Goal: Find specific fact

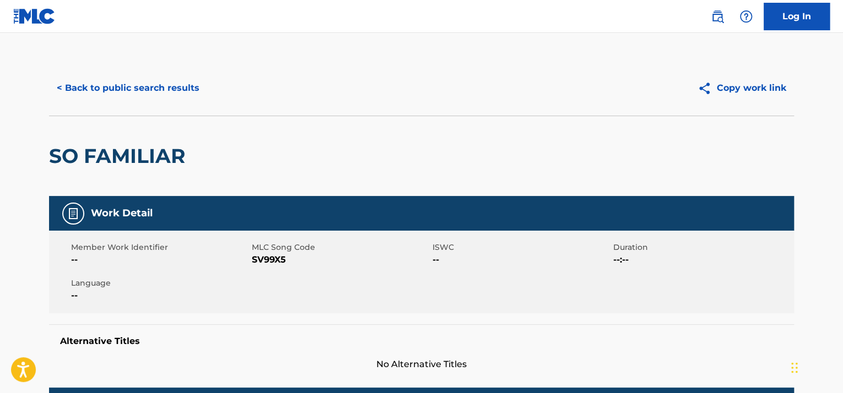
click at [119, 81] on button "< Back to public search results" at bounding box center [128, 88] width 158 height 28
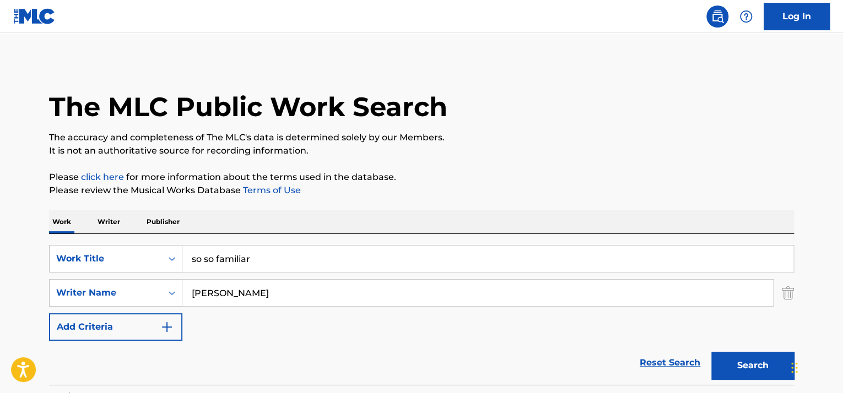
click at [255, 250] on input "so so familiar" at bounding box center [487, 259] width 611 height 26
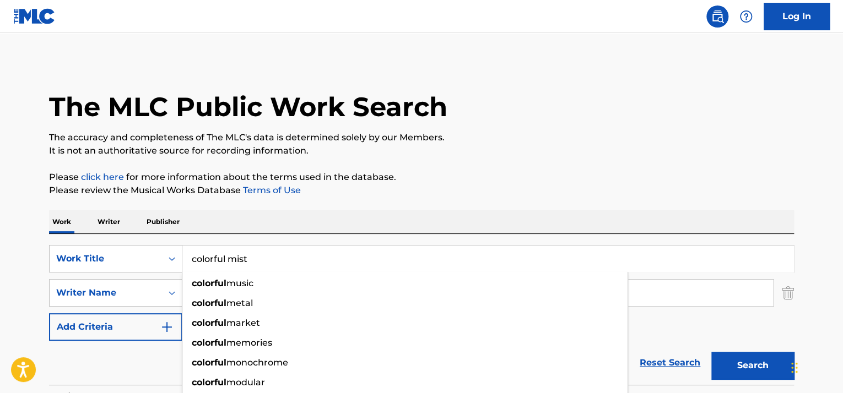
type input "colorful mist"
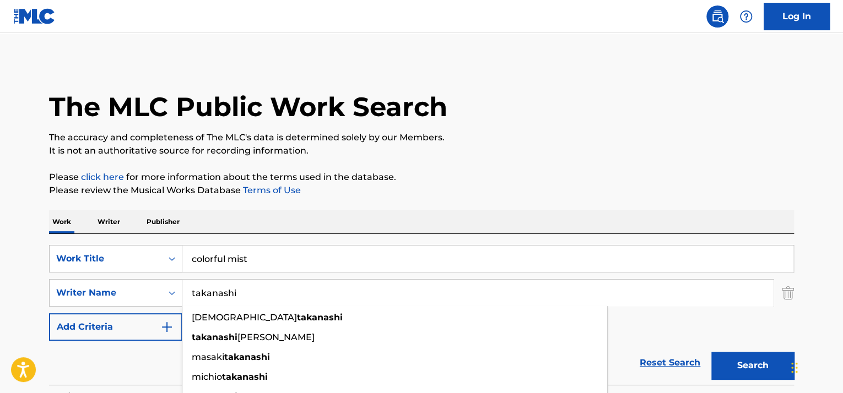
type input "takanashi"
click at [711, 352] on button "Search" at bounding box center [752, 366] width 83 height 28
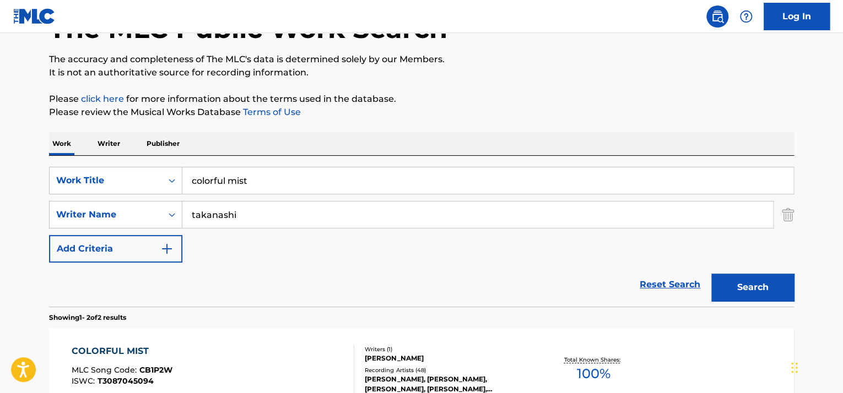
scroll to position [220, 0]
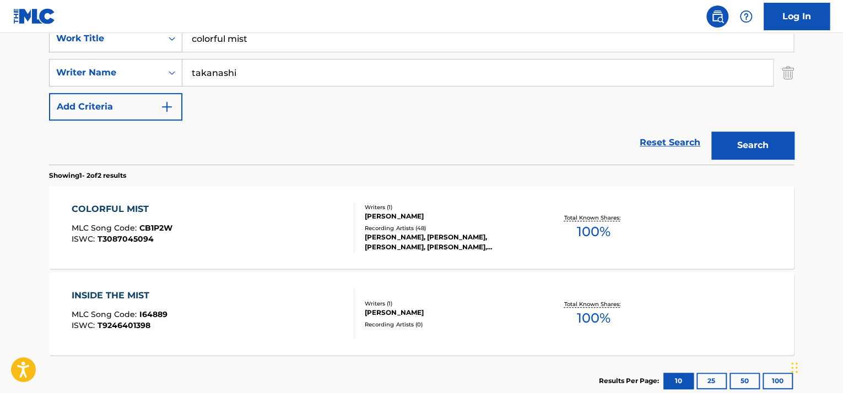
click at [112, 205] on div "COLORFUL MIST" at bounding box center [122, 209] width 101 height 13
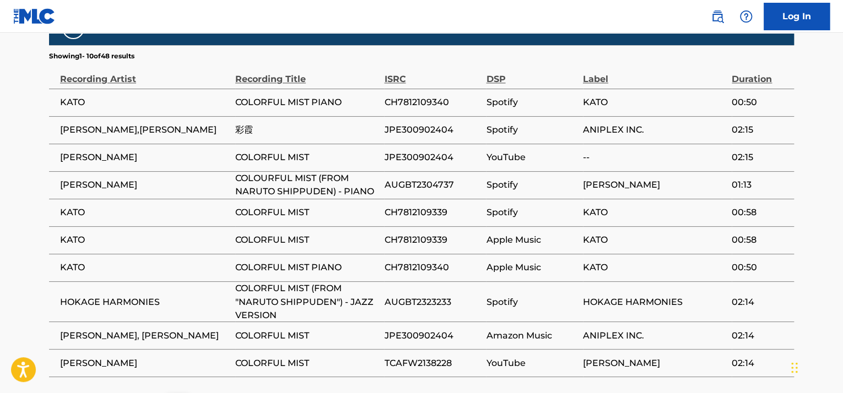
scroll to position [771, 0]
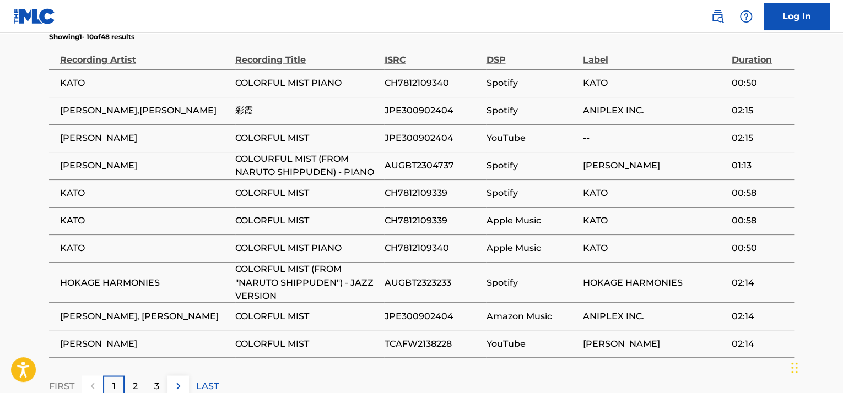
click at [242, 104] on span "彩霞" at bounding box center [306, 110] width 143 height 13
copy div "彩霞"
